Goal: Information Seeking & Learning: Check status

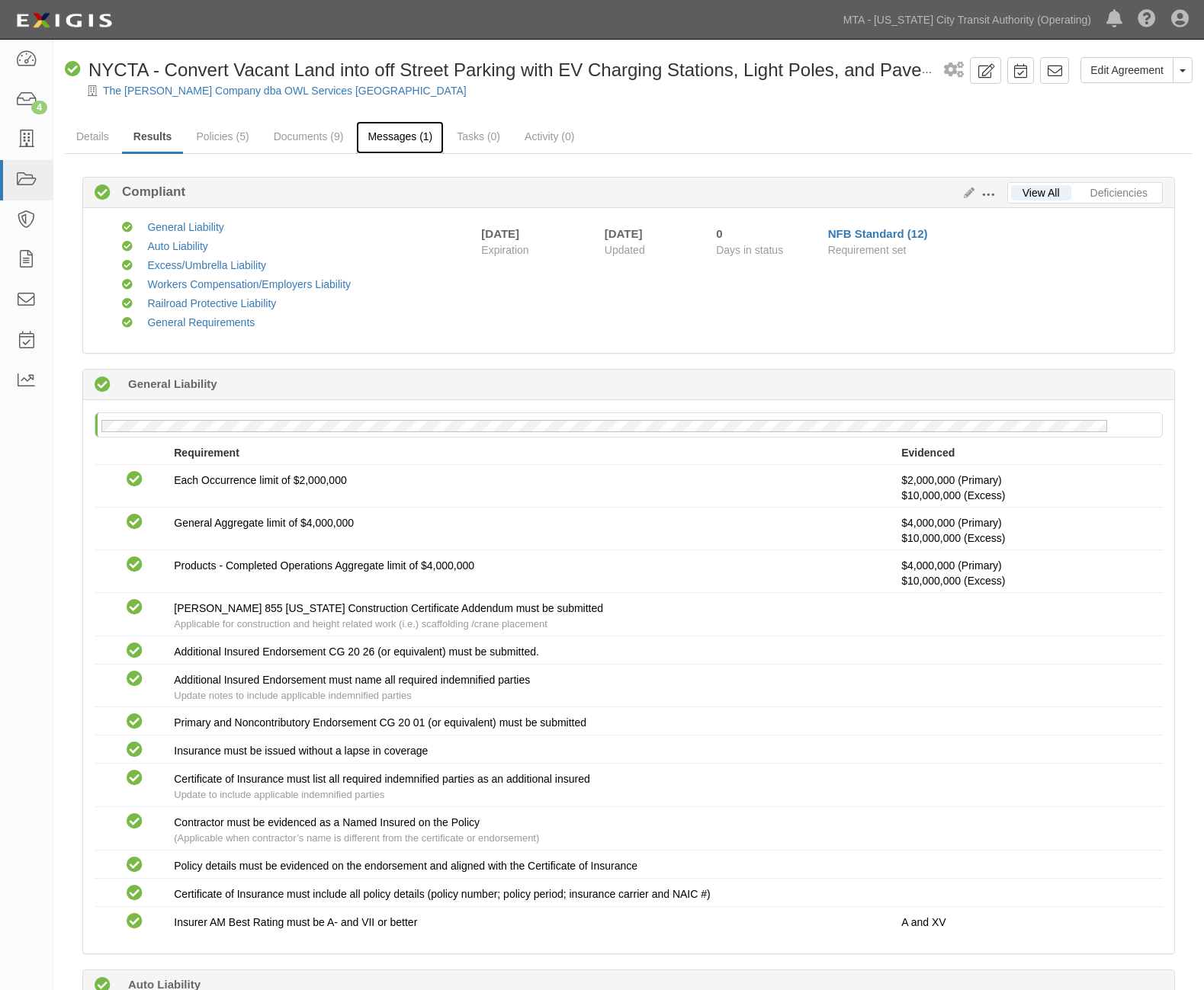
click at [375, 134] on link "Messages (1)" at bounding box center [400, 137] width 88 height 33
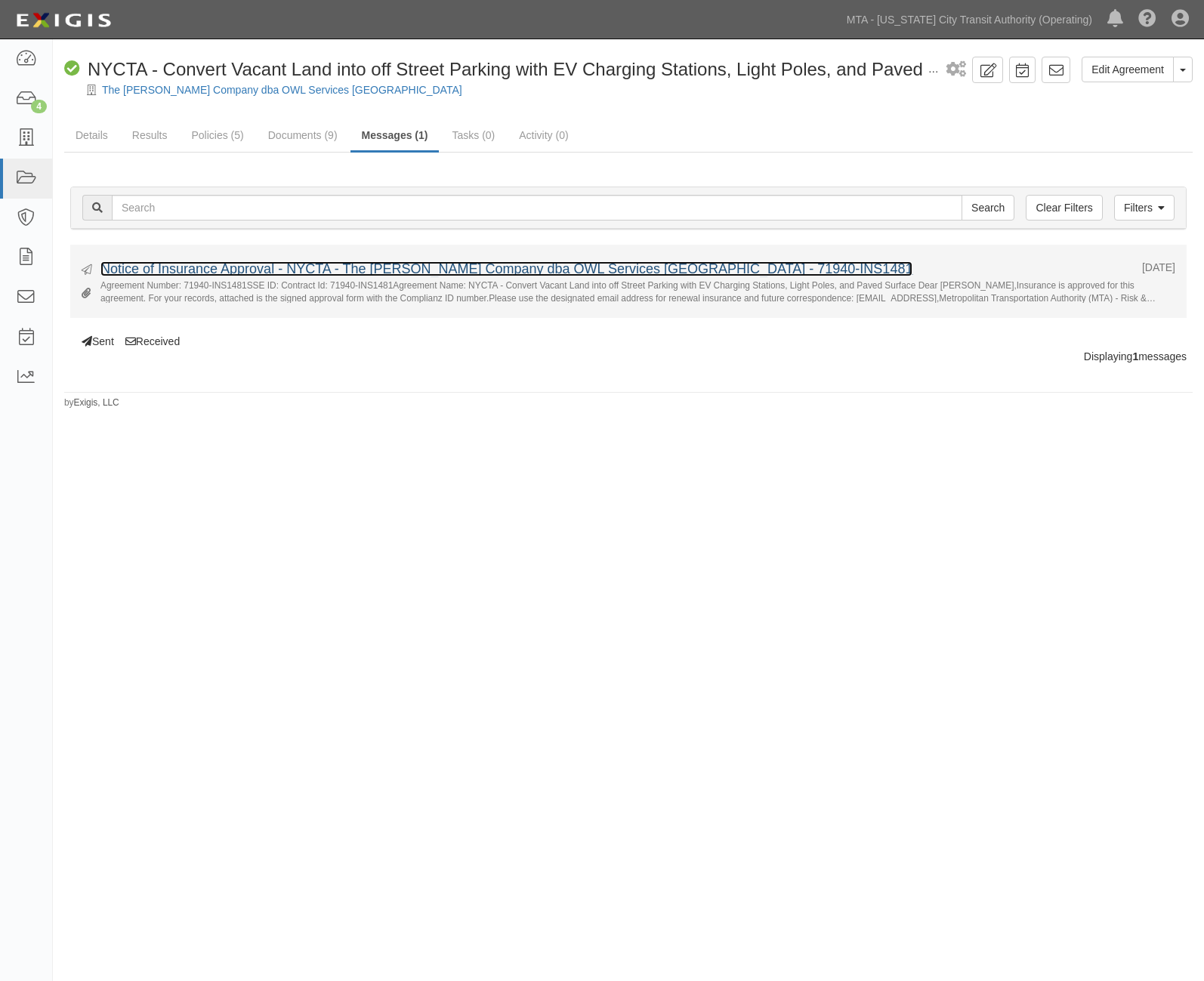
click at [160, 264] on link "Notice of Insurance Approval - NYCTA - The [PERSON_NAME] Company dba OWL Servic…" at bounding box center [506, 268] width 812 height 15
